Goal: Information Seeking & Learning: Learn about a topic

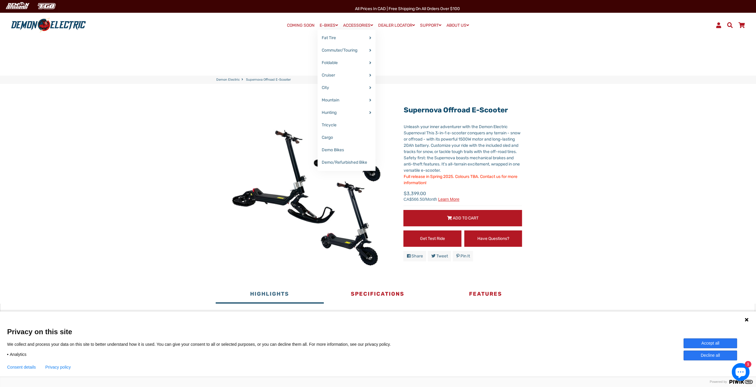
click at [327, 26] on link "E-BIKES" at bounding box center [328, 25] width 23 height 9
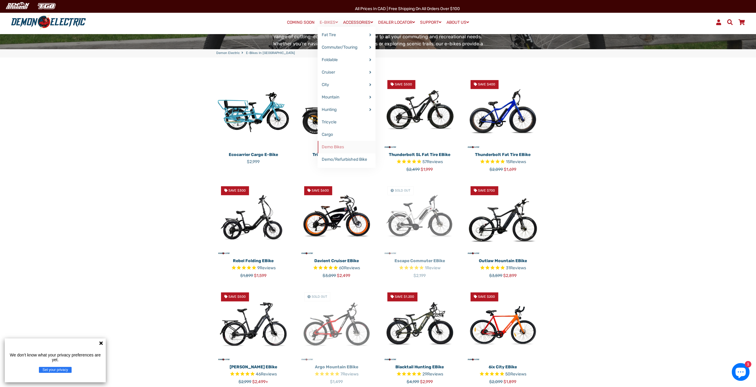
scroll to position [238, 0]
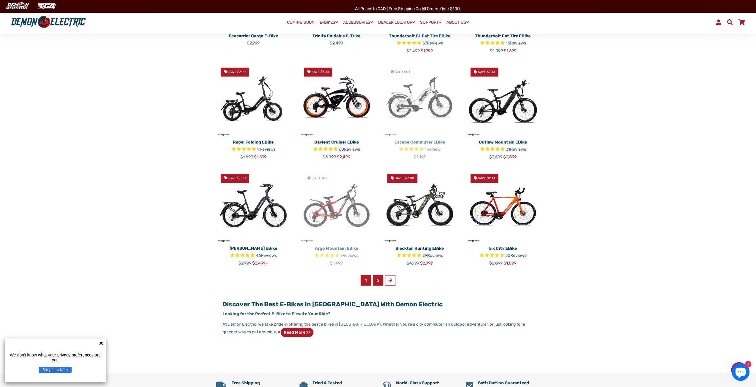
click at [378, 280] on link "2" at bounding box center [378, 281] width 10 height 10
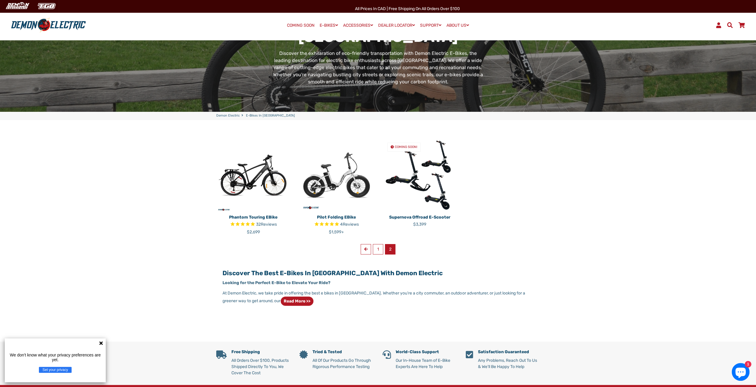
scroll to position [148, 0]
